Goal: Transaction & Acquisition: Purchase product/service

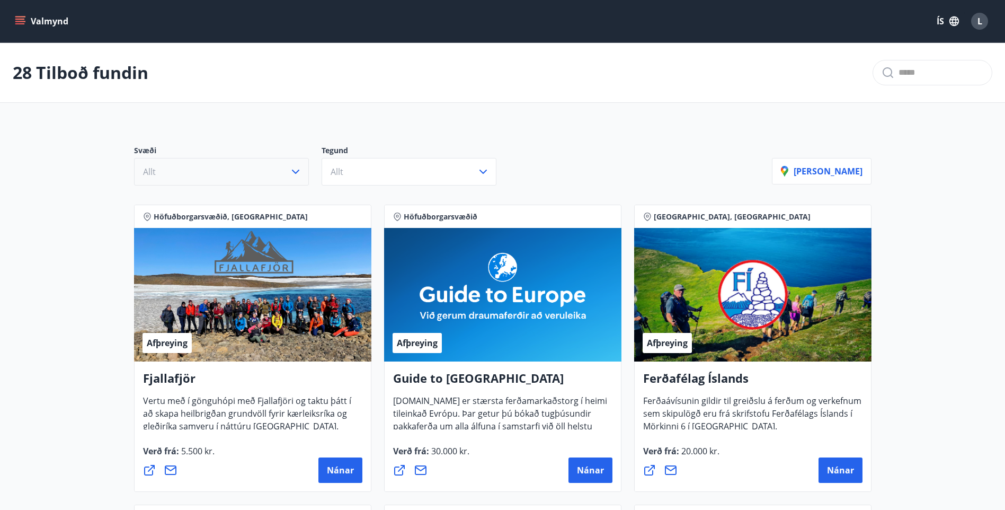
click at [296, 175] on icon "button" at bounding box center [295, 171] width 13 height 13
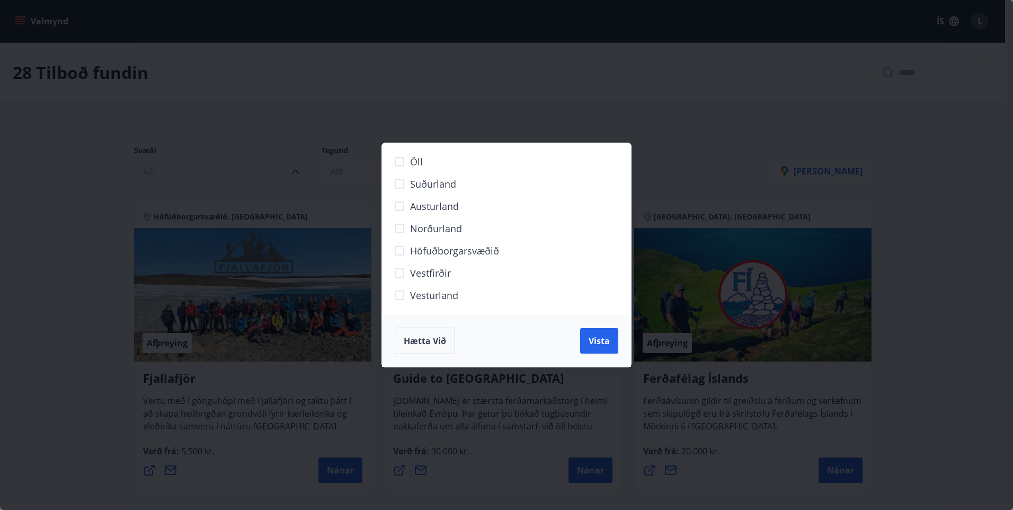
click at [432, 346] on span "Hætta við" at bounding box center [425, 341] width 42 height 12
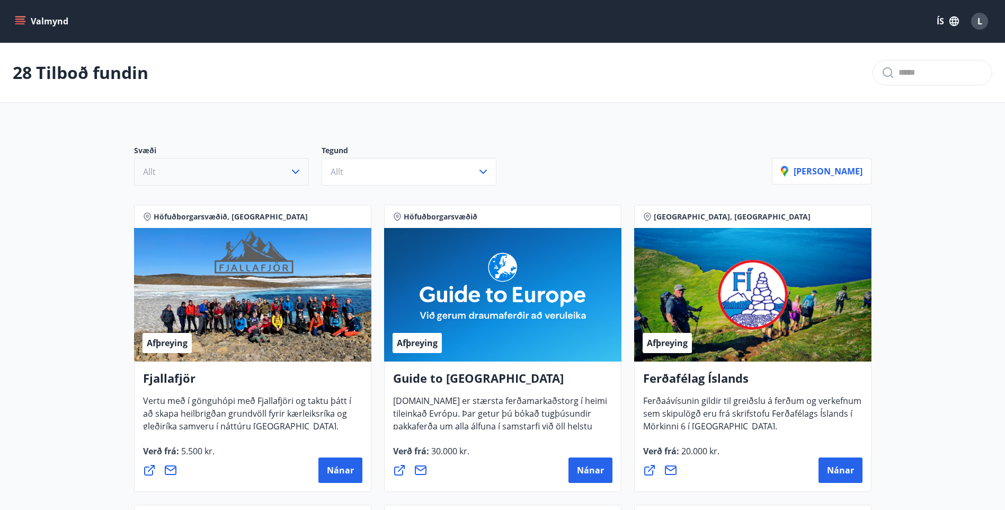
click at [17, 15] on button "Valmynd" at bounding box center [43, 21] width 60 height 19
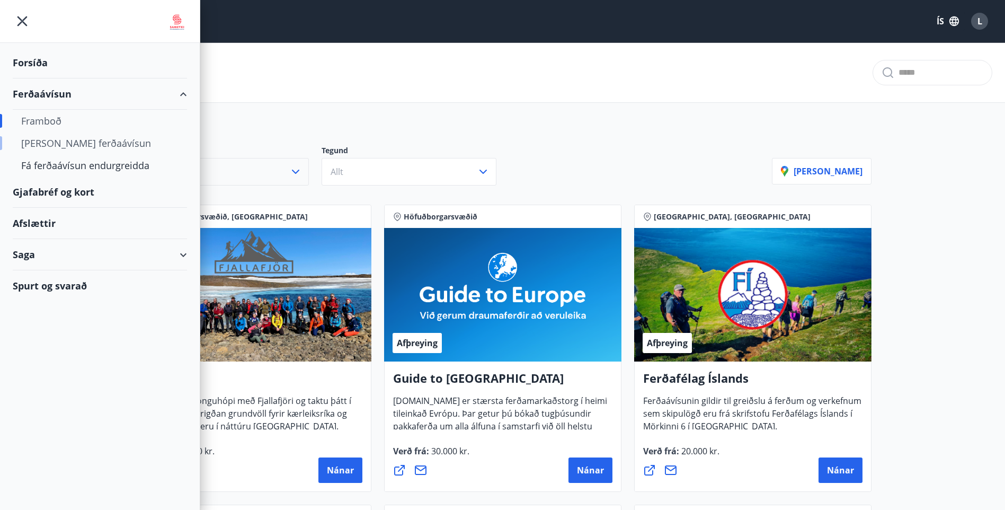
click at [63, 144] on div "[PERSON_NAME] ferðaávísun" at bounding box center [99, 143] width 157 height 22
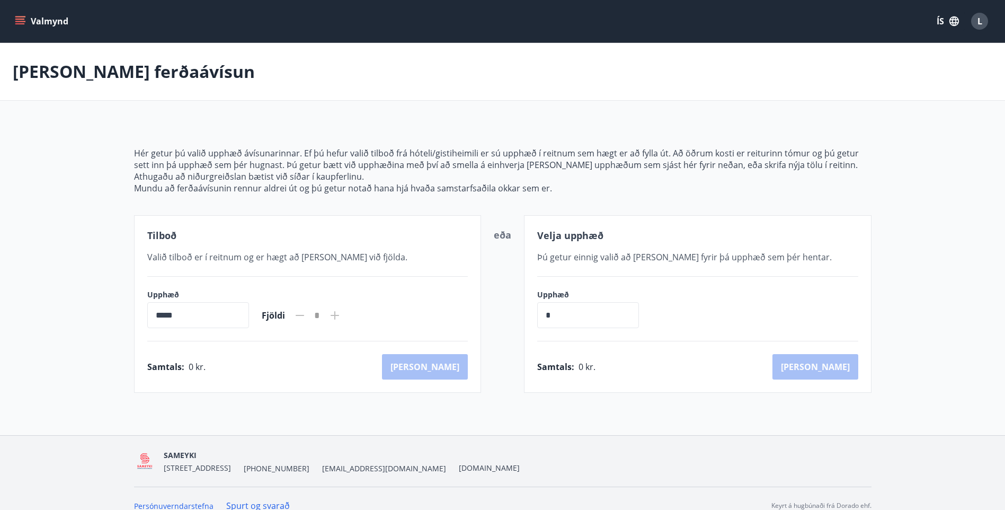
click at [222, 319] on input "*****" at bounding box center [198, 315] width 102 height 26
drag, startPoint x: 183, startPoint y: 311, endPoint x: 140, endPoint y: 310, distance: 42.9
click at [140, 310] on div "Tilboð Valið tilboð er í reitnum og er hægt að [PERSON_NAME] við fjölda. Upphæð…" at bounding box center [308, 304] width 348 height 178
click at [293, 293] on div "Upphæð ***** ​ Fjöldi *" at bounding box center [307, 308] width 321 height 39
click at [339, 316] on icon at bounding box center [335, 315] width 8 height 8
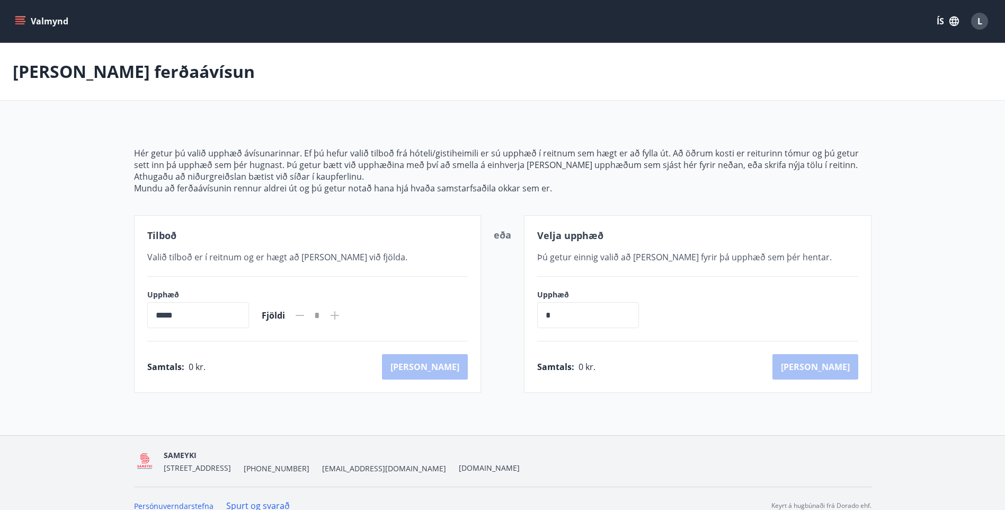
click at [339, 316] on icon at bounding box center [335, 315] width 8 height 8
click at [251, 254] on span "Valið tilboð er í reitnum og er hægt að [PERSON_NAME] við fjölda." at bounding box center [277, 257] width 260 height 12
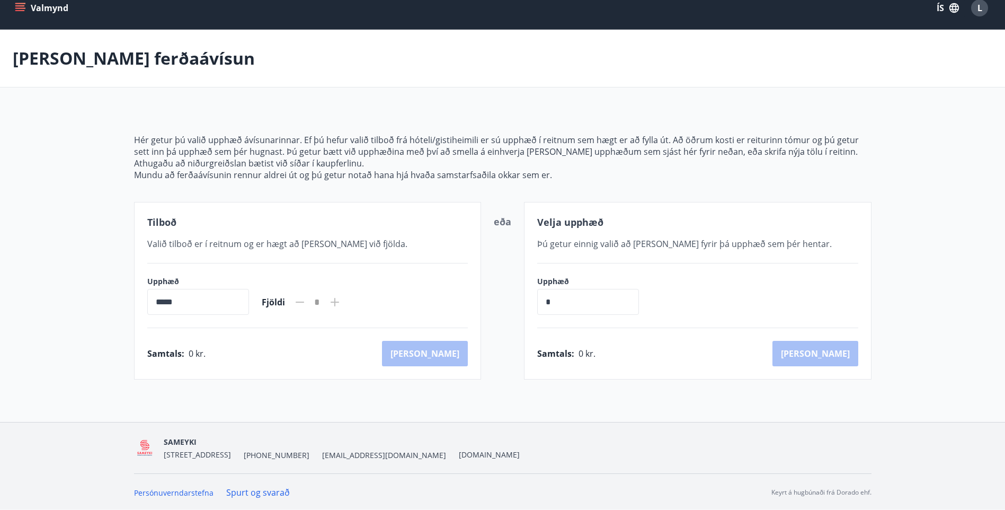
scroll to position [14, 0]
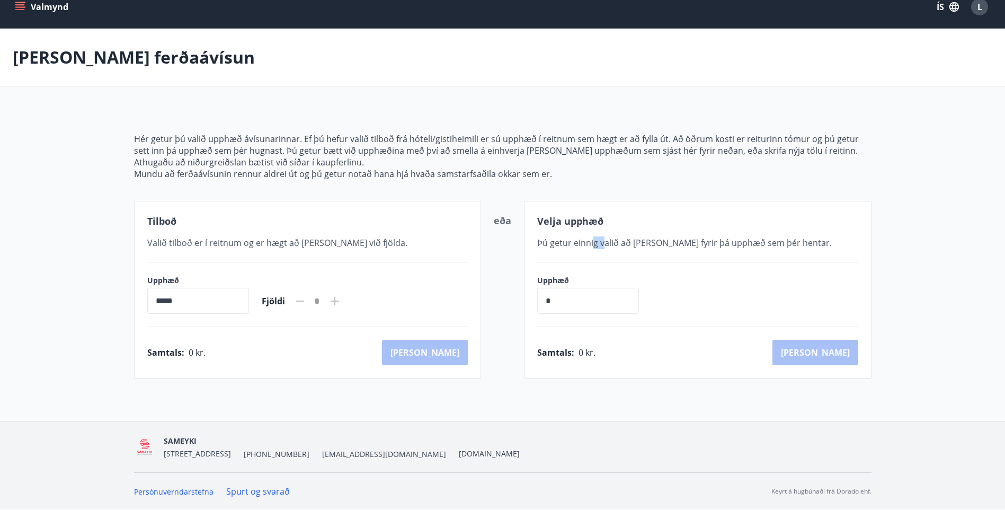
click at [604, 234] on div "Velja upphæð Þú getur einnig valið að [PERSON_NAME] fyrir þá upphæð sem þér hen…" at bounding box center [698, 290] width 348 height 178
drag, startPoint x: 604, startPoint y: 234, endPoint x: 597, endPoint y: 300, distance: 66.1
click at [597, 300] on input "*" at bounding box center [588, 301] width 102 height 26
type input "******"
click at [835, 350] on button "[PERSON_NAME]" at bounding box center [816, 352] width 86 height 25
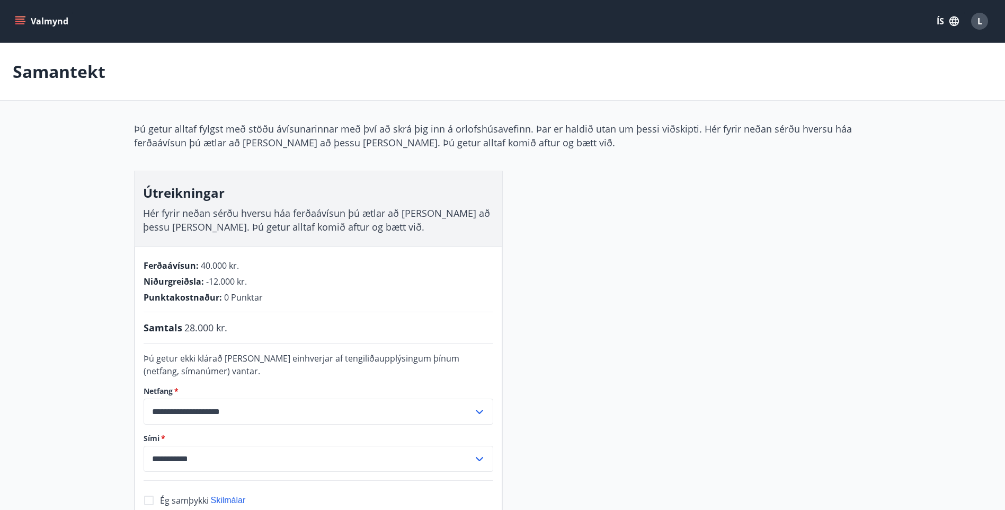
click at [19, 21] on icon "menu" at bounding box center [21, 21] width 12 height 1
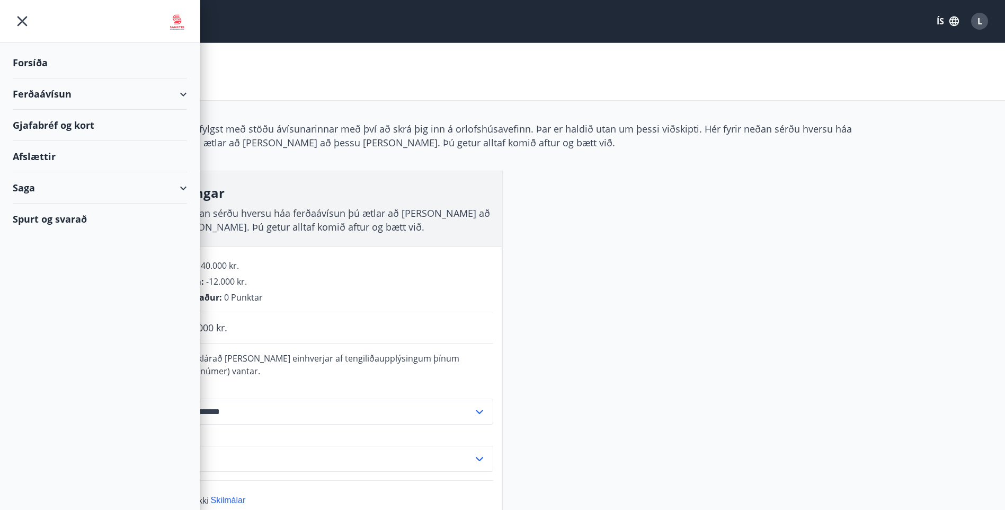
click at [30, 124] on div "Gjafabréf og kort" at bounding box center [100, 125] width 174 height 31
